Goal: Communication & Community: Answer question/provide support

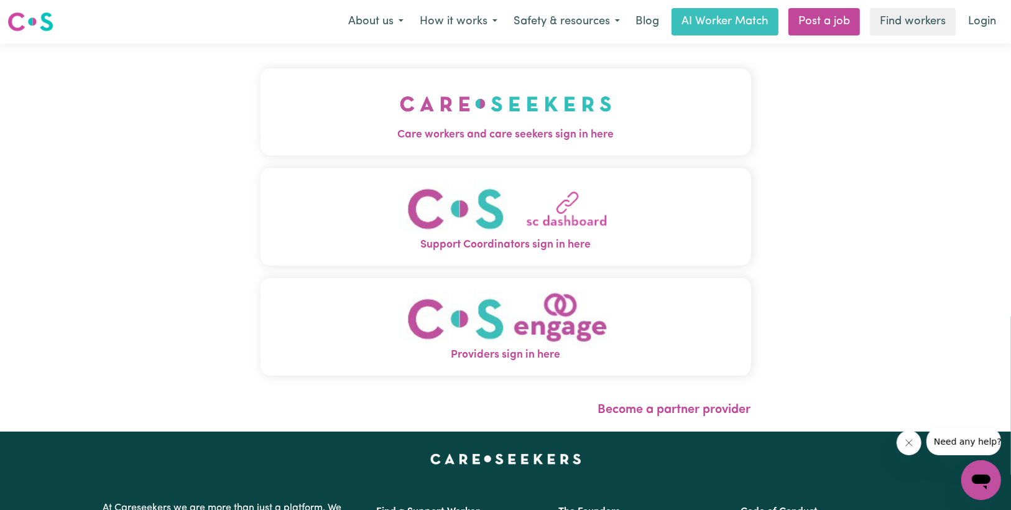
click at [523, 125] on img "Care workers and care seekers sign in here" at bounding box center [506, 104] width 212 height 46
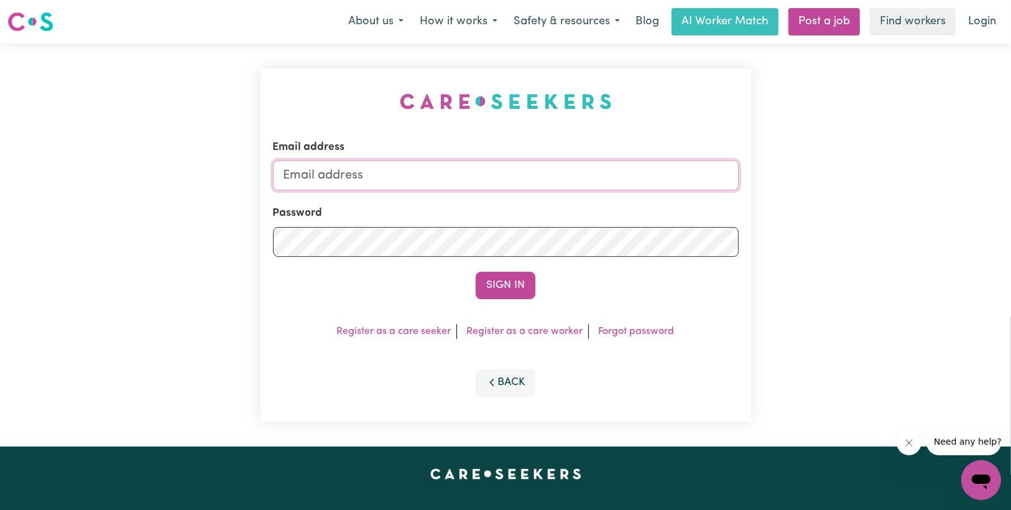
type input "[EMAIL_ADDRESS][DOMAIN_NAME]"
click at [506, 288] on button "Sign In" at bounding box center [506, 285] width 60 height 27
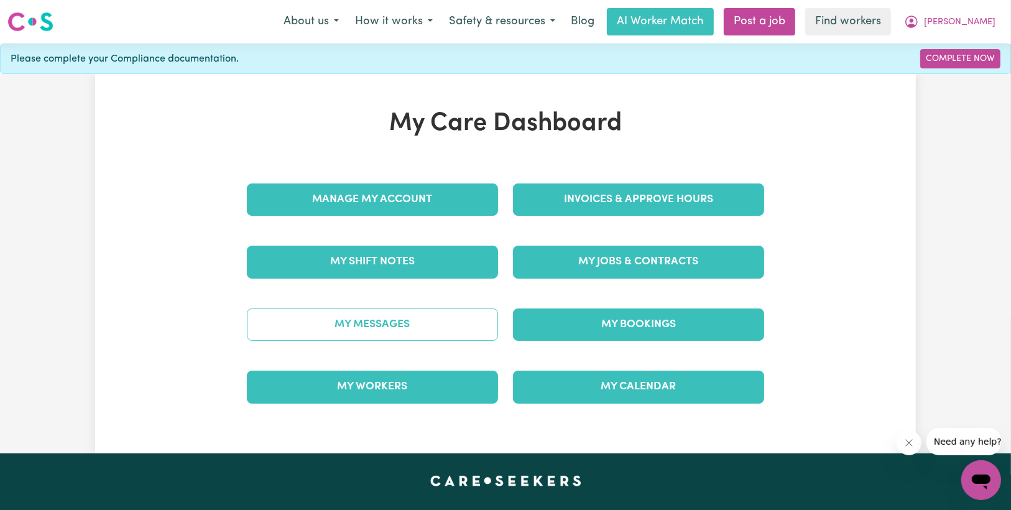
click at [423, 324] on link "My Messages" at bounding box center [372, 324] width 251 height 32
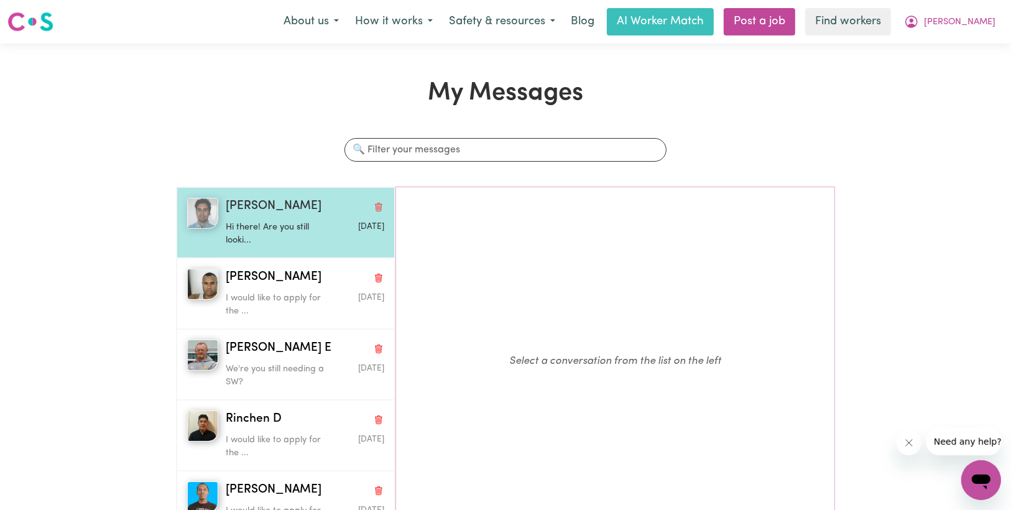
click at [261, 224] on p "Hi there! Are you still looki..." at bounding box center [279, 234] width 106 height 27
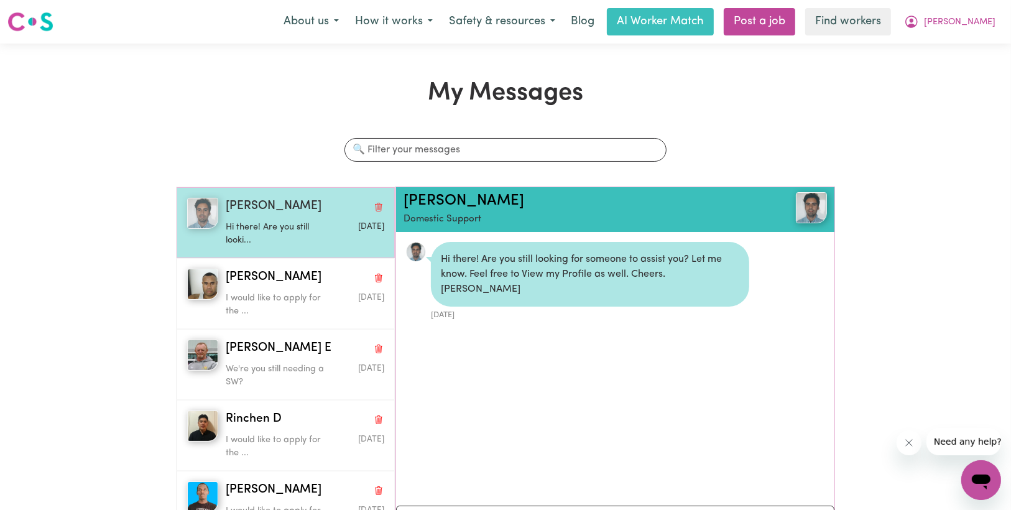
scroll to position [6, 0]
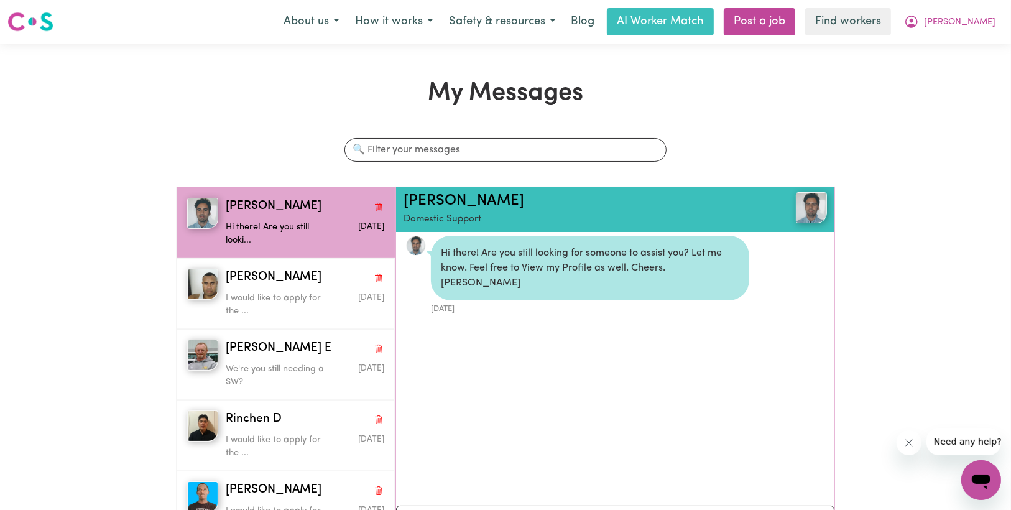
click at [500, 371] on ul "Hi there! Are you still looking for someone to assist you? Let me know. Feel fr…" at bounding box center [615, 361] width 438 height 271
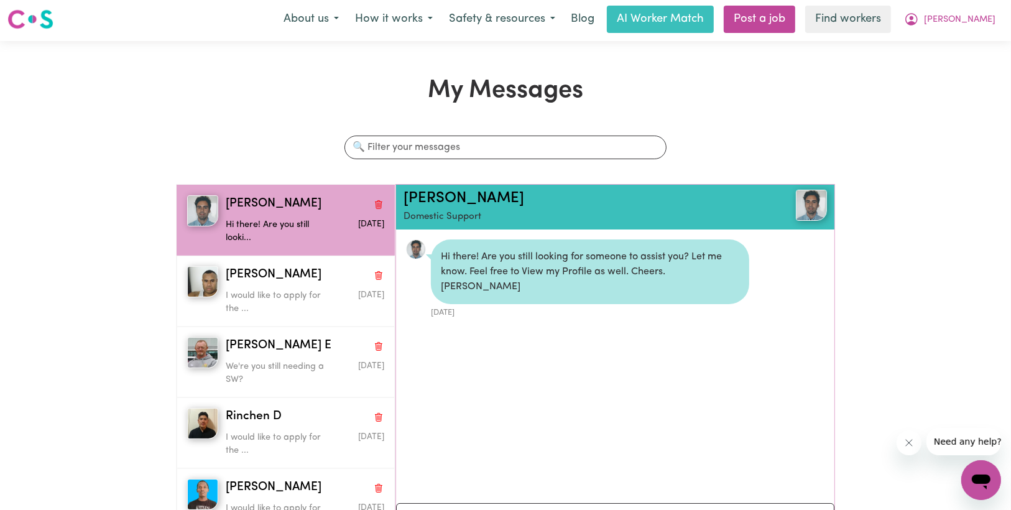
scroll to position [0, 0]
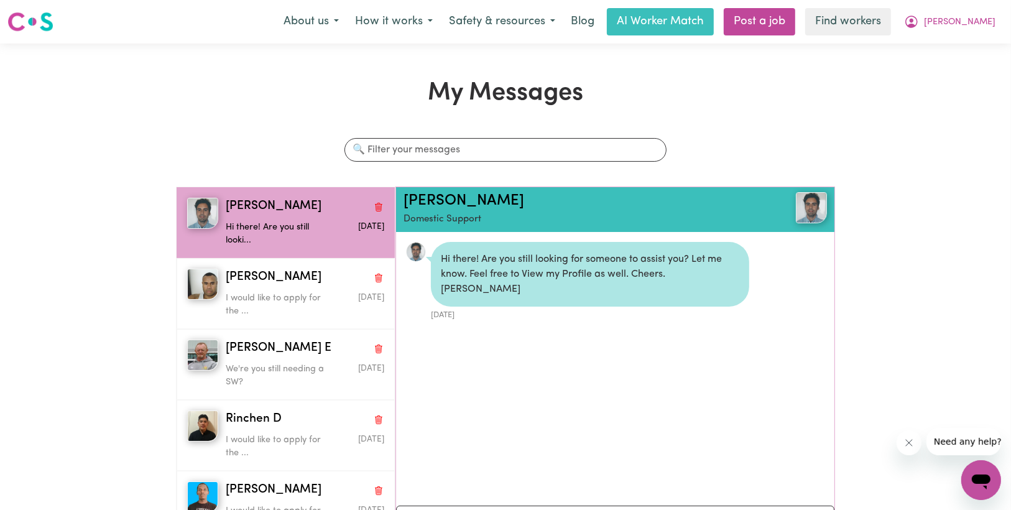
click at [464, 317] on ul "Hi there! Are you still looking for someone to assist you? Let me know. Feel fr…" at bounding box center [615, 367] width 438 height 271
click at [484, 307] on div "[DATE]" at bounding box center [590, 314] width 318 height 14
click at [464, 333] on ul "Hi there! Are you still looking for someone to assist you? Let me know. Feel fr…" at bounding box center [615, 367] width 438 height 271
click at [418, 341] on ul "Hi there! Are you still looking for someone to assist you? Let me know. Feel fr…" at bounding box center [615, 367] width 438 height 271
click at [522, 310] on li "Hi there! Are you still looking for someone to assist you? Let me know. Feel fr…" at bounding box center [615, 281] width 438 height 99
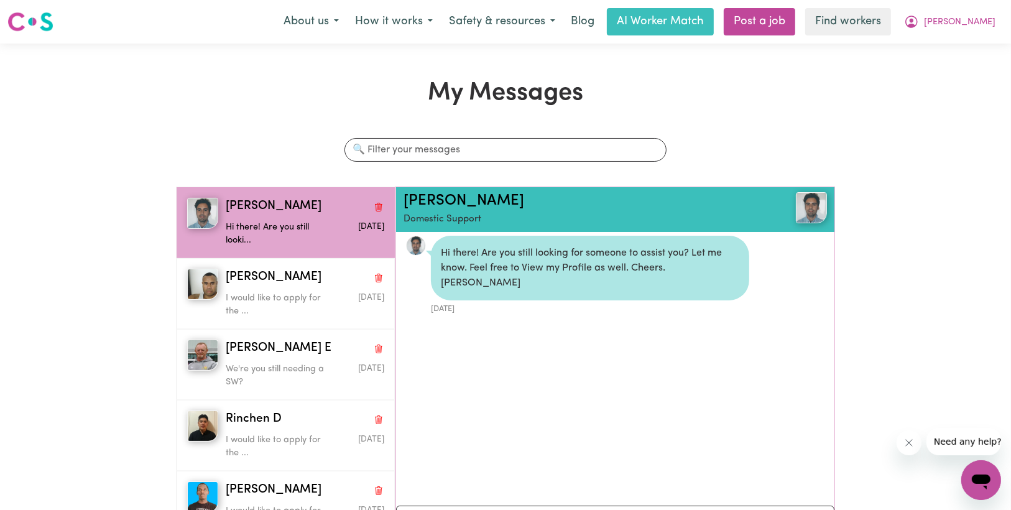
scroll to position [50, 0]
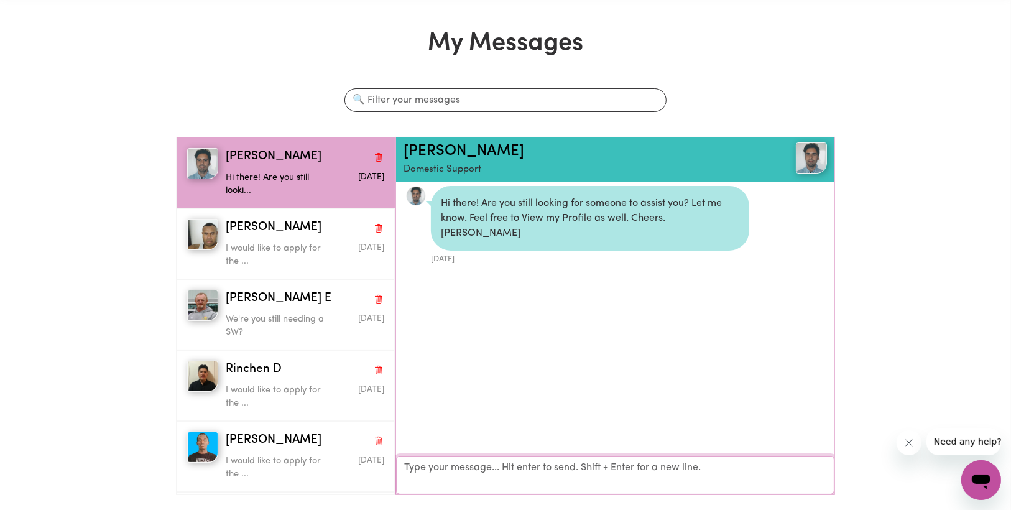
click at [475, 464] on textarea "Your reply" at bounding box center [615, 475] width 438 height 39
type textarea "Hi [PERSON_NAME], thanks for contacting me. I have already found someone."
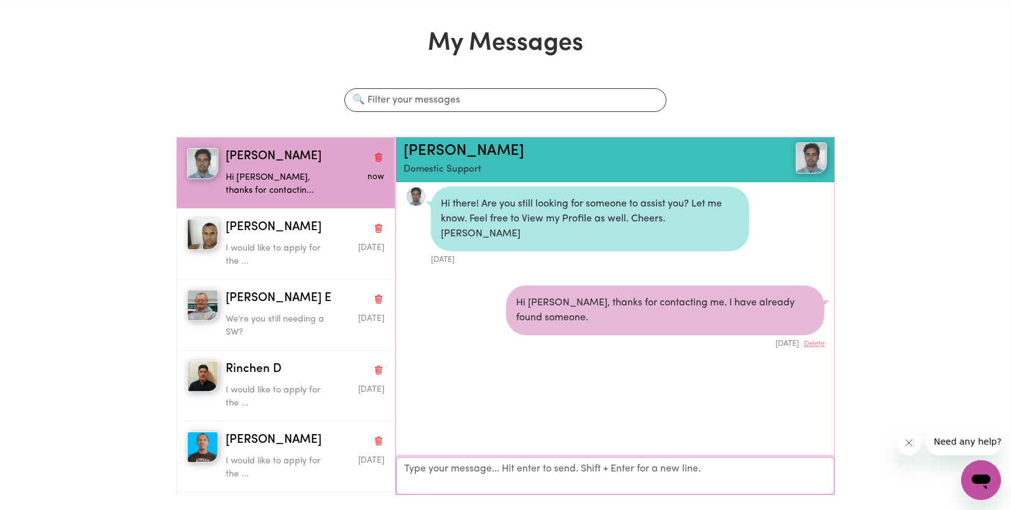
click at [476, 463] on textarea "Your reply" at bounding box center [615, 475] width 438 height 37
type textarea "Regards Wal"
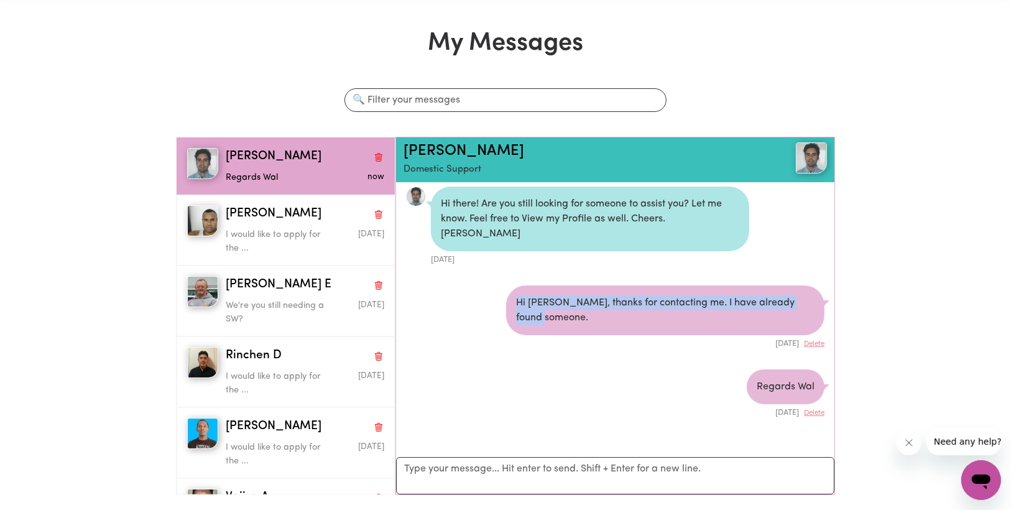
drag, startPoint x: 512, startPoint y: 288, endPoint x: 556, endPoint y: 301, distance: 46.6
click at [556, 301] on div "Hi [PERSON_NAME], thanks for contacting me. I have already found someone." at bounding box center [665, 310] width 318 height 50
copy div "Hi [PERSON_NAME], thanks for contacting me. I have already found someone."
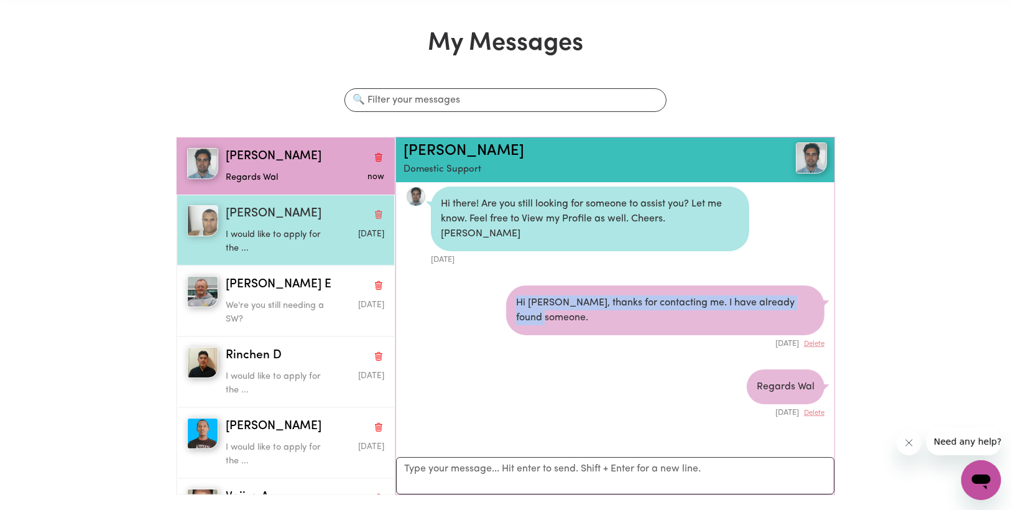
click at [313, 229] on p "I would like to apply for the ..." at bounding box center [279, 241] width 106 height 27
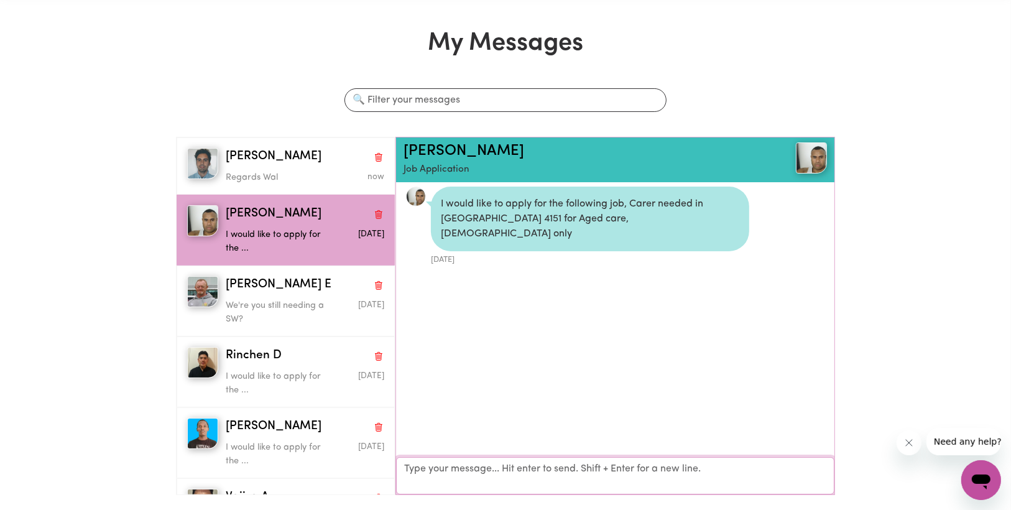
click at [427, 472] on textarea "Your reply" at bounding box center [615, 475] width 438 height 37
paste textarea "Hi [PERSON_NAME], thanks for contacting me. I have already found someone."
click at [443, 470] on textarea "Hi [PERSON_NAME], thanks for contacting me. I have already found someone." at bounding box center [615, 475] width 438 height 37
click at [714, 470] on textarea "Hi [PERSON_NAME], thanks for contacting me. I have already found someone." at bounding box center [615, 475] width 438 height 37
drag, startPoint x: 402, startPoint y: 465, endPoint x: 772, endPoint y: 472, distance: 370.0
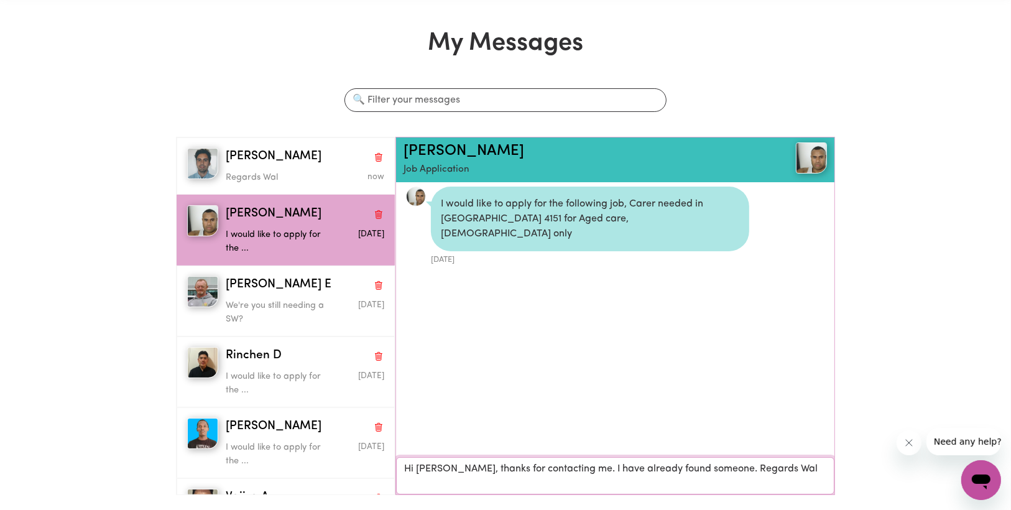
click at [777, 474] on textarea "Hi [PERSON_NAME], thanks for contacting me. I have already found someone. Regar…" at bounding box center [615, 475] width 438 height 37
click at [776, 475] on textarea "Hi [PERSON_NAME], thanks for contacting me. I have already found someone. Regar…" at bounding box center [615, 475] width 438 height 37
type textarea "Hi [PERSON_NAME], thanks for contacting me. I have already found someone. Regar…"
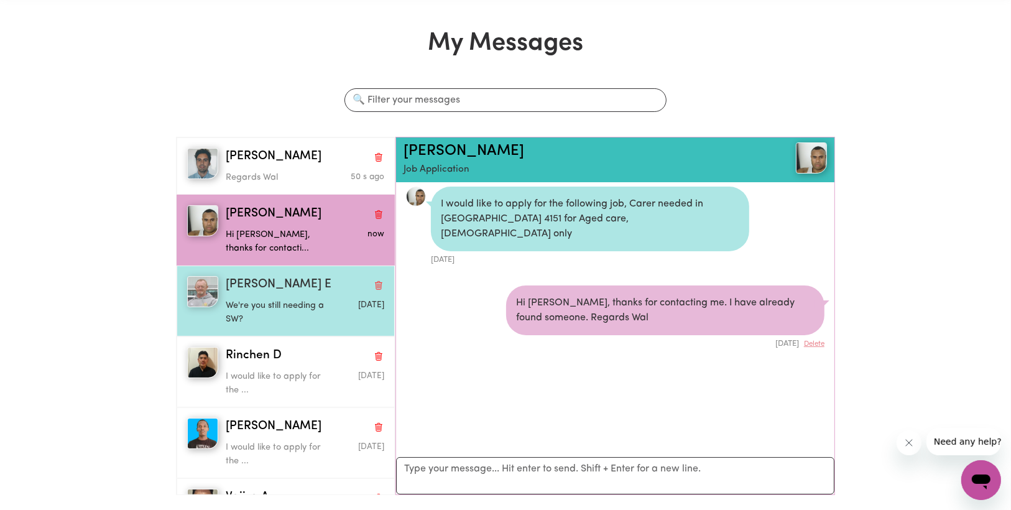
click at [285, 302] on p "We're you still needing a SW?" at bounding box center [279, 312] width 106 height 27
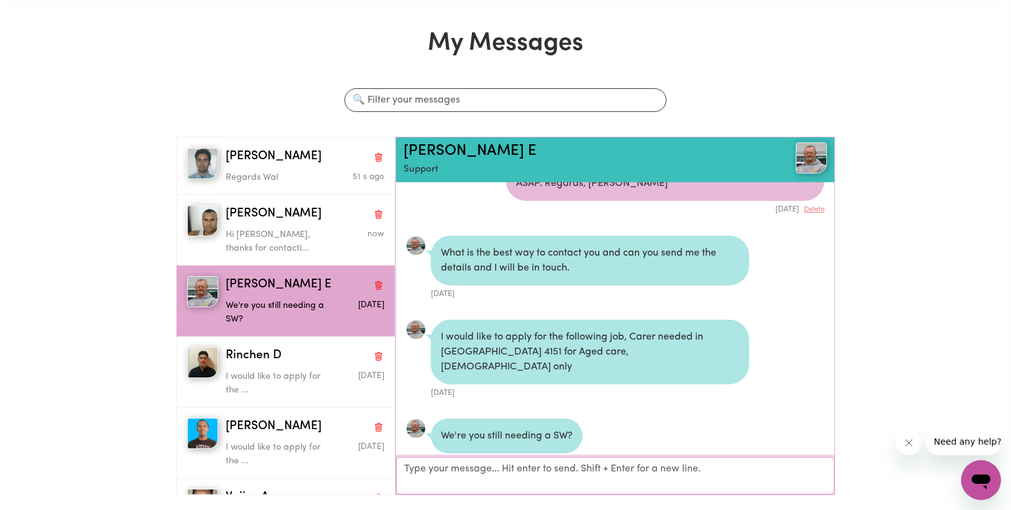
click at [418, 466] on textarea "Your reply" at bounding box center [615, 475] width 438 height 37
paste textarea "Hi [PERSON_NAME], thanks for contacting me. I have already found someone. Regar…"
type textarea "Hi [PERSON_NAME], thanks for contacting me. I have already found someone. Regar…"
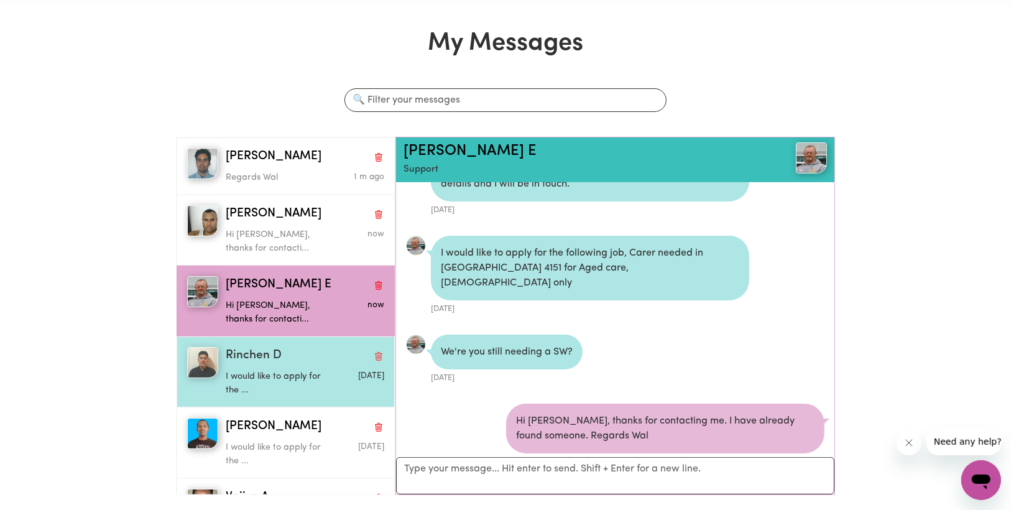
click at [323, 355] on div "Rinchen D" at bounding box center [305, 356] width 159 height 18
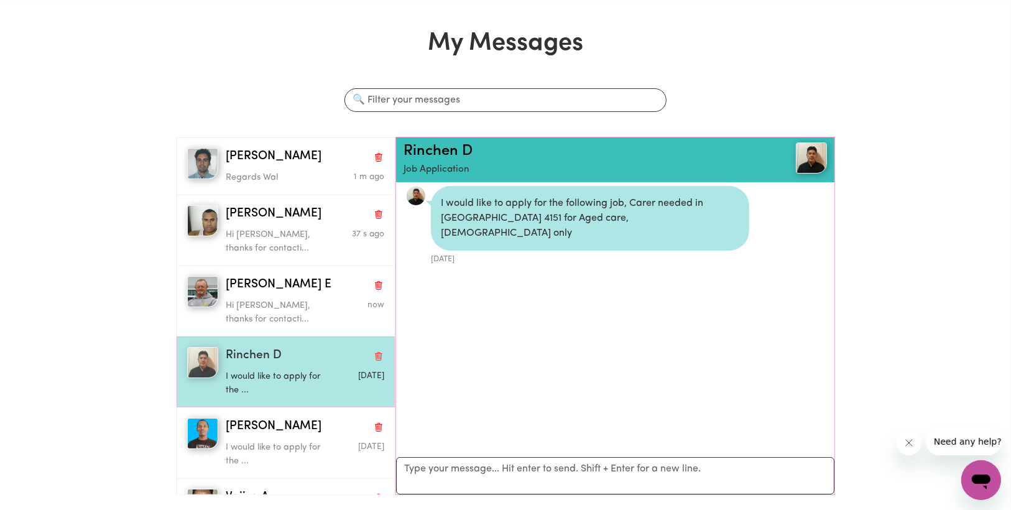
scroll to position [6, 0]
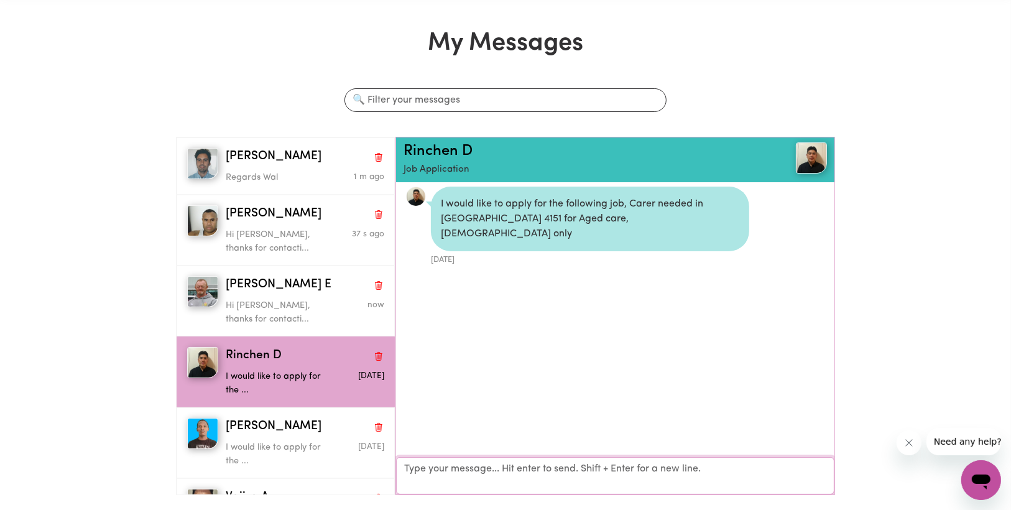
click at [421, 466] on textarea "Your reply" at bounding box center [615, 475] width 438 height 37
paste textarea "Hi [PERSON_NAME], thanks for contacting me. I have already found someone. Regar…"
type textarea "Hi [PERSON_NAME], thanks for contacting me. I have already found someone. Regar…"
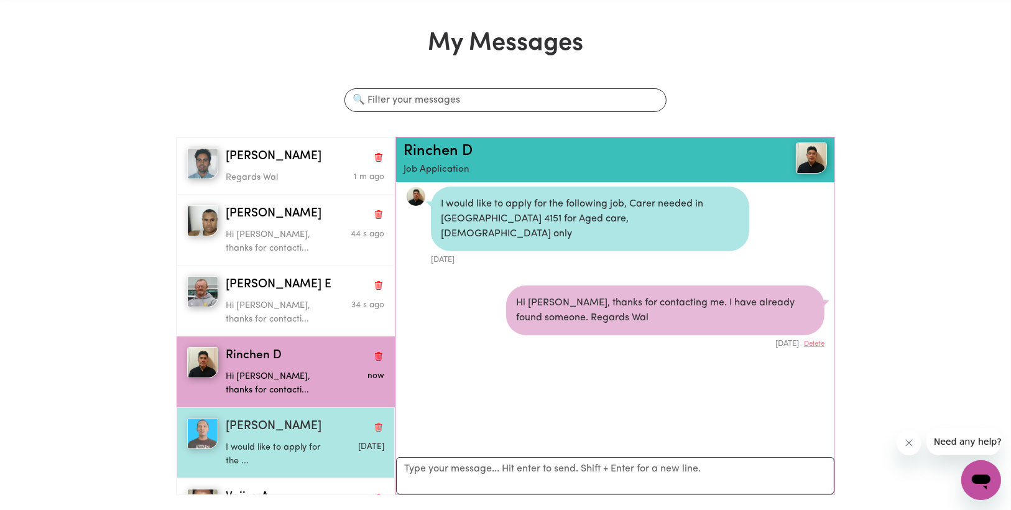
click at [320, 427] on div "[PERSON_NAME]" at bounding box center [305, 427] width 159 height 18
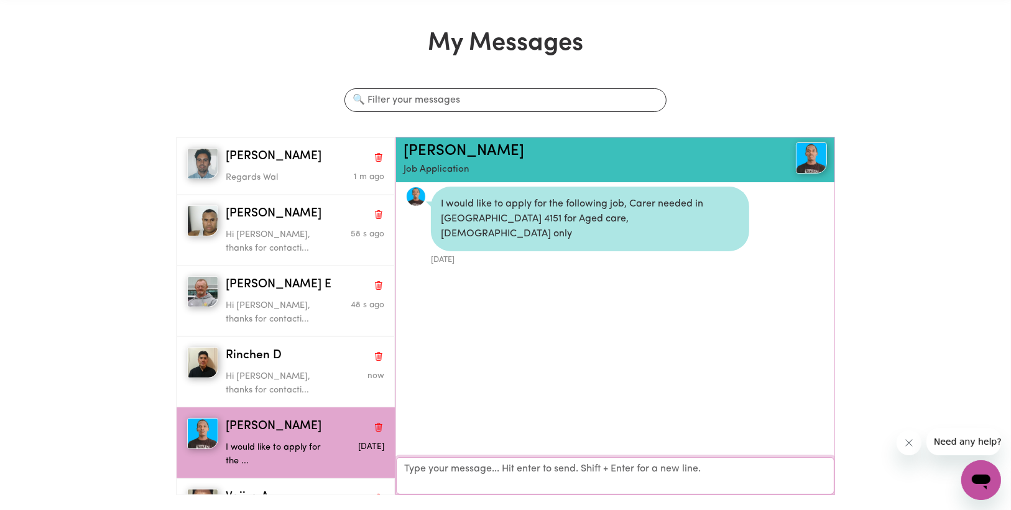
click at [404, 464] on textarea "Your reply" at bounding box center [615, 475] width 438 height 37
paste textarea "Hi [PERSON_NAME], thanks for contacting me. I have already found someone. Regar…"
type textarea "Hi [PERSON_NAME], thanks for contacting me. I have already found someone. Regar…"
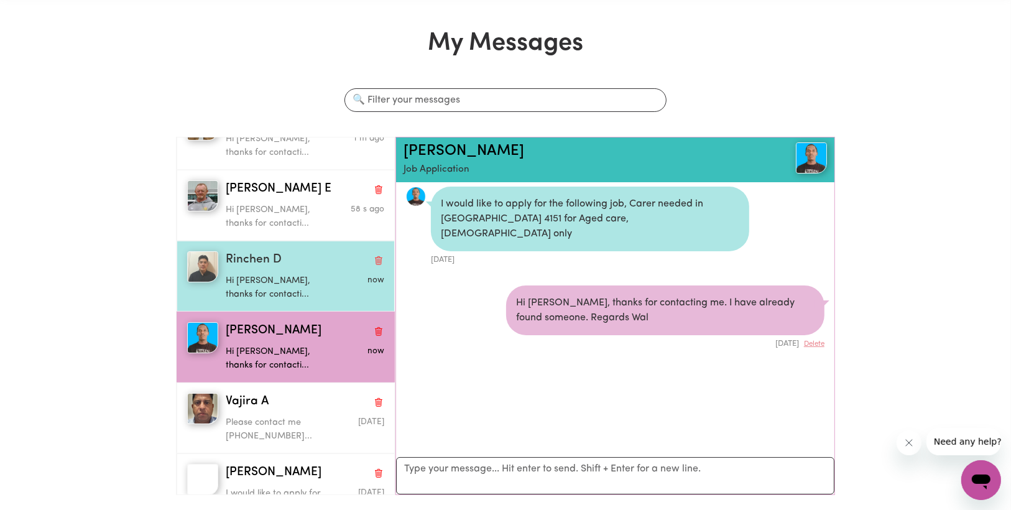
scroll to position [99, 0]
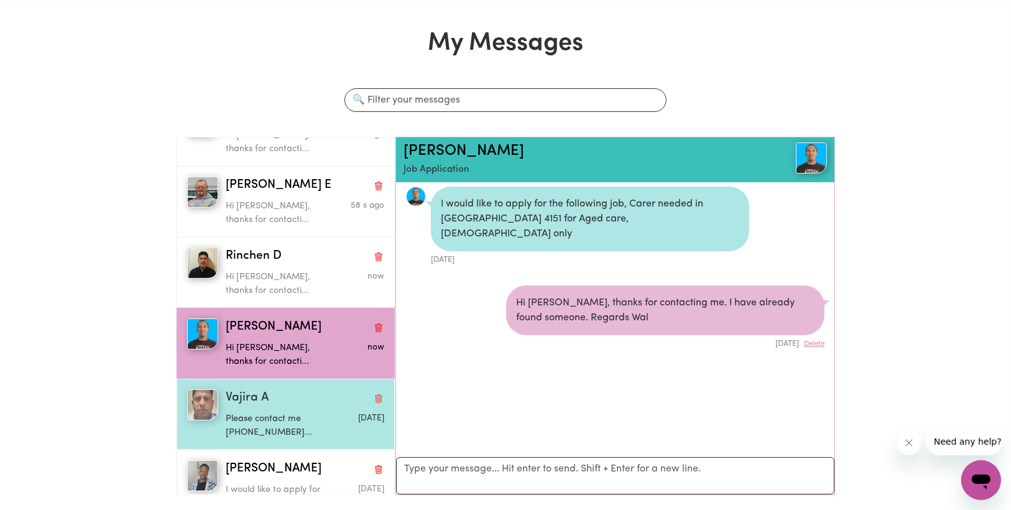
click at [308, 401] on div "Vajira A" at bounding box center [305, 398] width 159 height 18
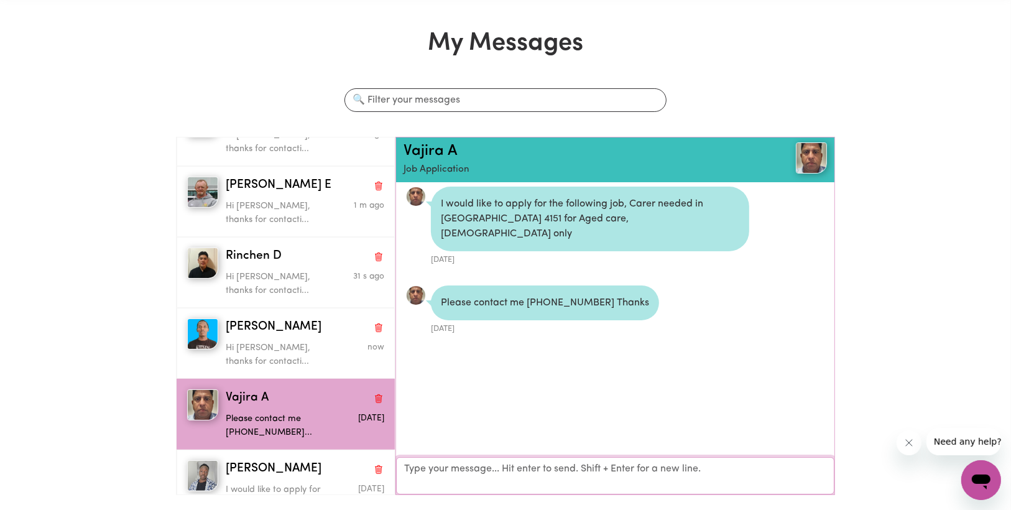
click at [428, 466] on textarea "Your reply" at bounding box center [615, 475] width 438 height 37
paste textarea "Hi [PERSON_NAME], thanks for contacting me. I have already found someone. Regar…"
click at [444, 470] on textarea "Hi [PERSON_NAME], thanks for contacting me. I have already found someone. Regar…" at bounding box center [615, 475] width 438 height 37
click at [775, 468] on textarea "Hi Vajira, thanks for contacting me. I have already found someone. Regards Wal" at bounding box center [615, 475] width 438 height 37
type textarea "Hi Vajira, thanks for contacting me. I have already found someone. Regards Wal"
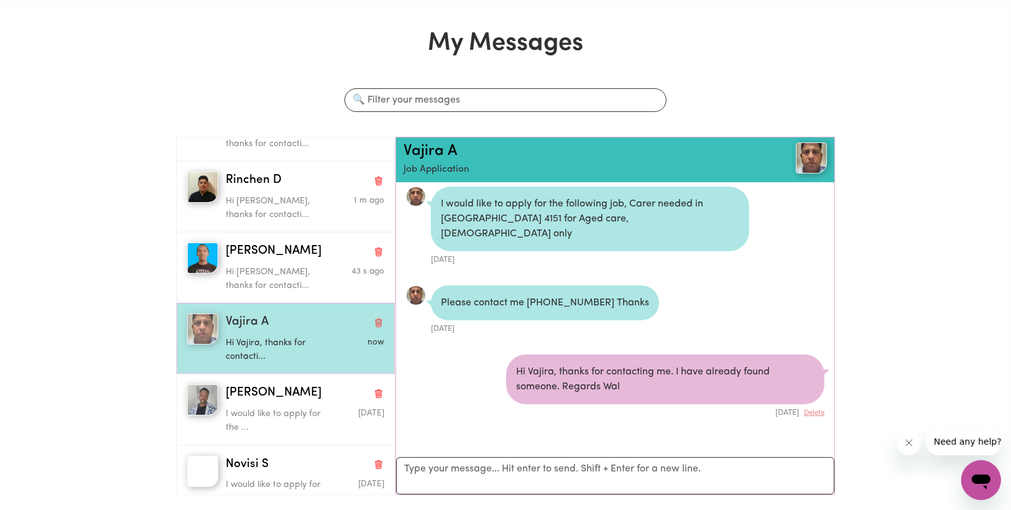
scroll to position [192, 0]
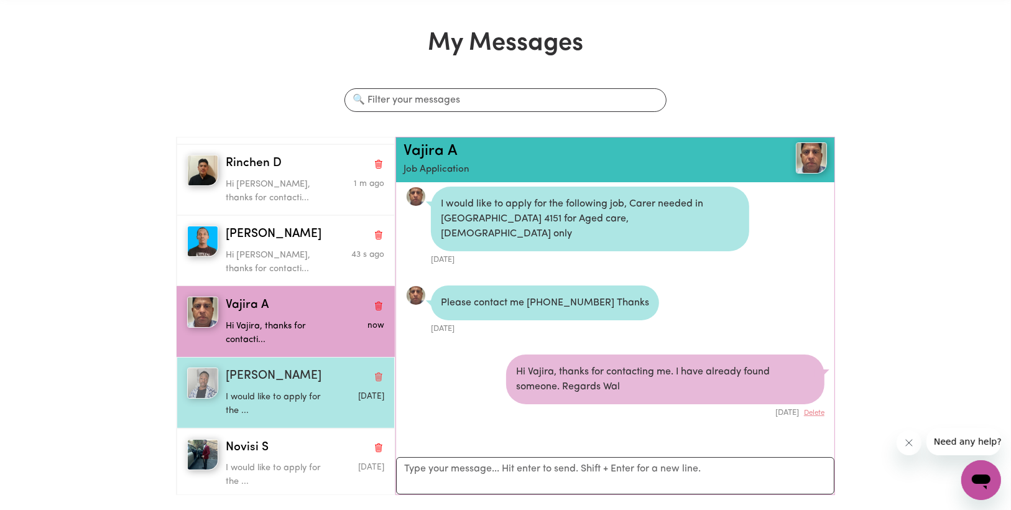
click at [310, 390] on p "I would like to apply for the ..." at bounding box center [279, 403] width 106 height 27
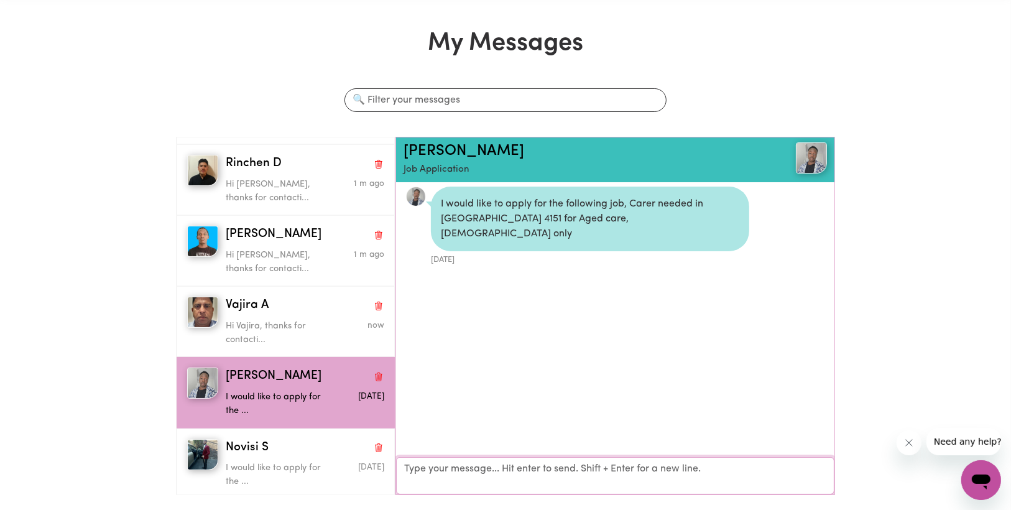
click at [435, 469] on textarea "Your reply" at bounding box center [615, 475] width 438 height 37
paste textarea "Hi [PERSON_NAME], thanks for contacting me. I have already found someone. Regar…"
click at [445, 471] on textarea "Hi [PERSON_NAME], thanks for contacting me. I have already found someone. Regar…" at bounding box center [615, 475] width 438 height 37
type textarea "Hi [PERSON_NAME], thanks for contacting me. I have already found someone. Regar…"
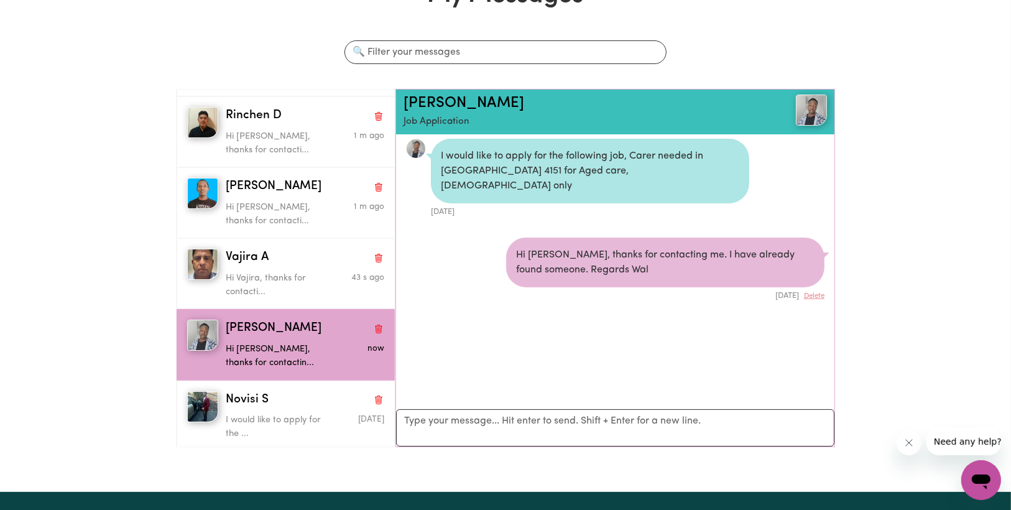
scroll to position [149, 0]
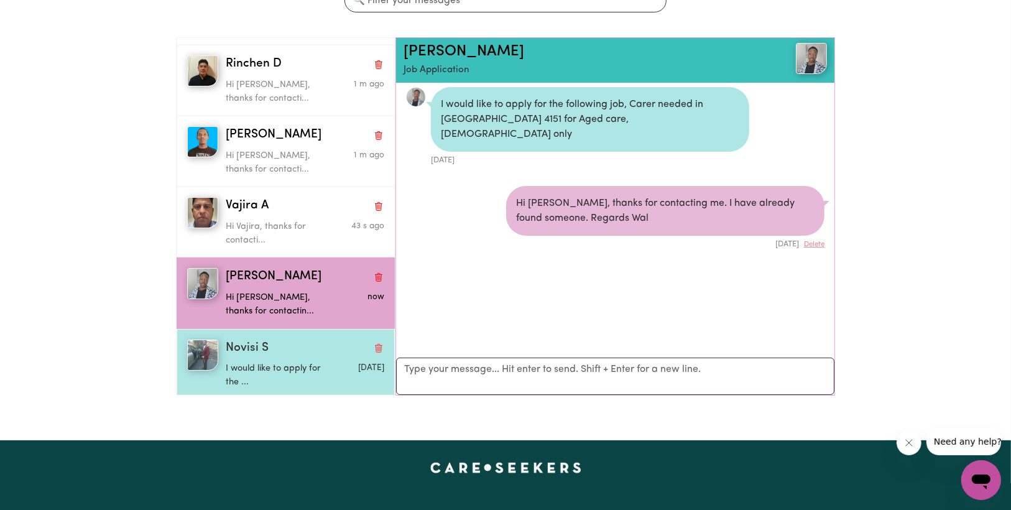
click at [298, 366] on p "I would like to apply for the ..." at bounding box center [279, 375] width 106 height 27
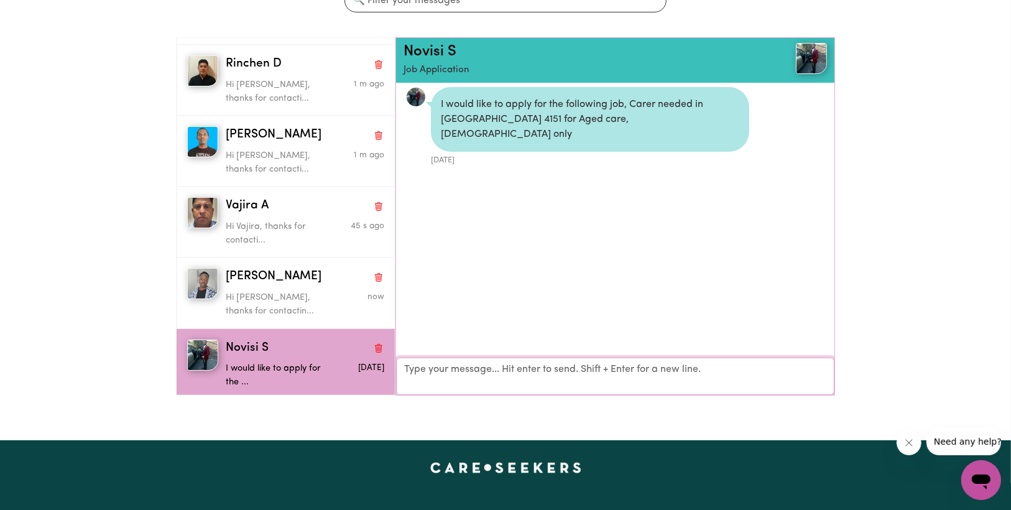
click at [418, 368] on textarea "Your reply" at bounding box center [615, 375] width 438 height 37
paste textarea "Hi [PERSON_NAME], thanks for contacting me. I have already found someone. Regar…"
click at [443, 370] on textarea "Hi [PERSON_NAME], thanks for contacting me. I have already found someone. Regar…" at bounding box center [615, 375] width 438 height 37
type textarea "Hi [PERSON_NAME], thanks for contacting me. I have already found someone. Regar…"
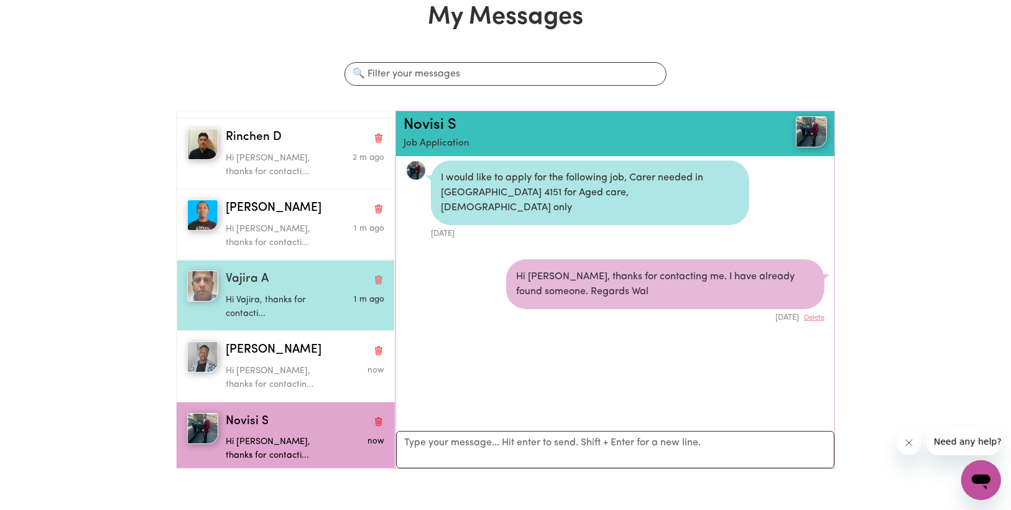
scroll to position [0, 0]
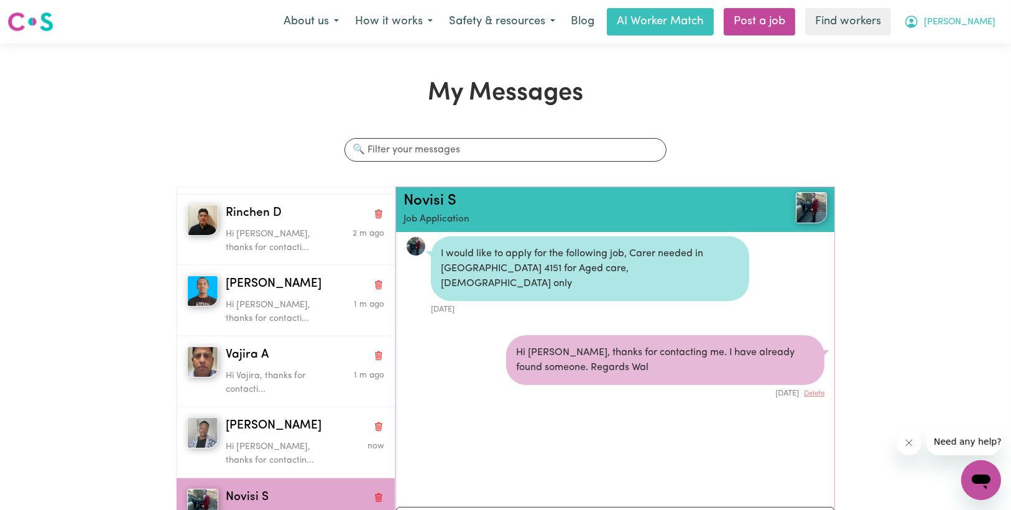
click at [975, 27] on span "[PERSON_NAME]" at bounding box center [959, 23] width 71 height 14
click at [933, 67] on link "Logout" at bounding box center [954, 72] width 98 height 24
